Goal: Task Accomplishment & Management: Use online tool/utility

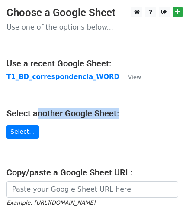
drag, startPoint x: 38, startPoint y: 115, endPoint x: 123, endPoint y: 117, distance: 85.0
click at [123, 117] on h4 "Select another Google Sheet:" at bounding box center [95, 113] width 176 height 10
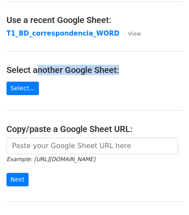
scroll to position [87, 0]
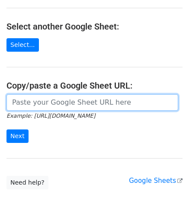
click at [62, 102] on input "url" at bounding box center [93, 102] width 172 height 16
paste input "[URL][DOMAIN_NAME]"
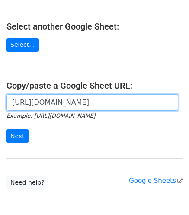
scroll to position [0, 197]
type input "[URL][DOMAIN_NAME]"
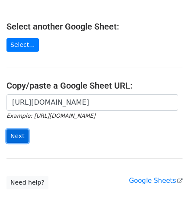
click at [17, 132] on input "Next" at bounding box center [18, 135] width 22 height 13
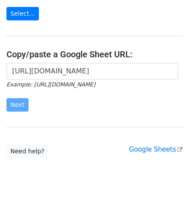
scroll to position [128, 0]
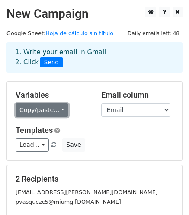
click at [42, 107] on link "Copy/paste..." at bounding box center [42, 109] width 53 height 13
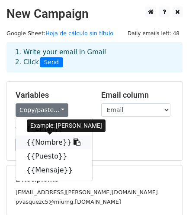
click at [45, 139] on link "{{Nombre}}" at bounding box center [54, 142] width 76 height 14
click at [45, 140] on span "Load... No templates saved" at bounding box center [37, 144] width 42 height 8
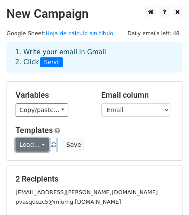
click at [39, 141] on link "Load..." at bounding box center [32, 144] width 33 height 13
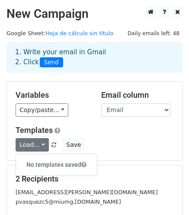
click at [50, 116] on div "Variables Copy/paste... {{Email}} {{Nombre}} {{Puesto}} {{Mensaje}}" at bounding box center [52, 103] width 86 height 26
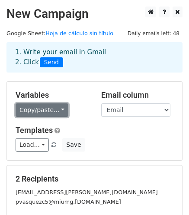
click at [51, 107] on link "Copy/paste..." at bounding box center [42, 109] width 53 height 13
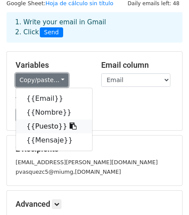
scroll to position [43, 0]
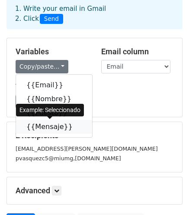
click at [53, 123] on link "{{Mensaje}}" at bounding box center [54, 127] width 76 height 14
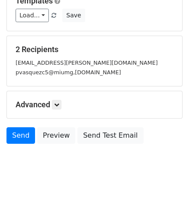
scroll to position [130, 0]
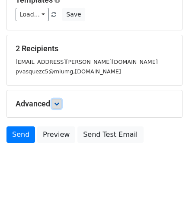
click at [59, 101] on icon at bounding box center [56, 103] width 5 height 5
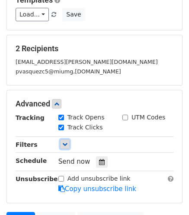
click at [65, 142] on icon at bounding box center [64, 143] width 5 height 5
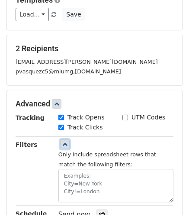
click at [65, 142] on icon at bounding box center [64, 143] width 5 height 5
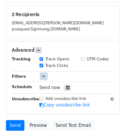
scroll to position [214, 0]
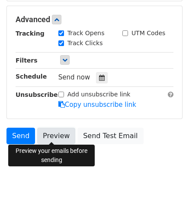
click at [54, 132] on link "Preview" at bounding box center [56, 135] width 38 height 16
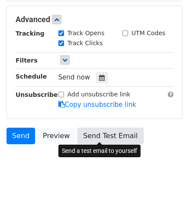
click at [104, 133] on link "Send Test Email" at bounding box center [111, 135] width 66 height 16
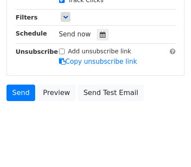
scroll to position [261, 0]
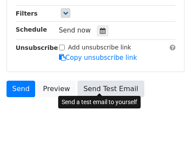
click at [92, 87] on link "Send Test Email" at bounding box center [111, 89] width 66 height 16
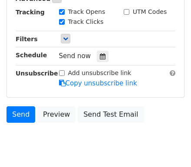
scroll to position [226, 0]
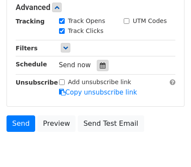
click at [100, 62] on icon at bounding box center [103, 65] width 6 height 6
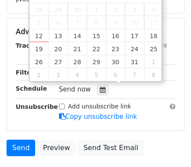
scroll to position [192, 0]
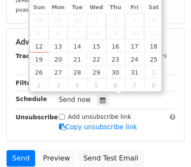
click at [66, 98] on span "Send now" at bounding box center [75, 100] width 32 height 8
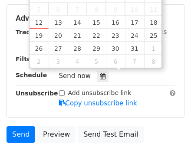
scroll to position [226, 0]
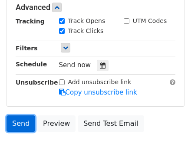
click at [20, 121] on link "Send" at bounding box center [21, 123] width 29 height 16
